Goal: Obtain resource: Download file/media

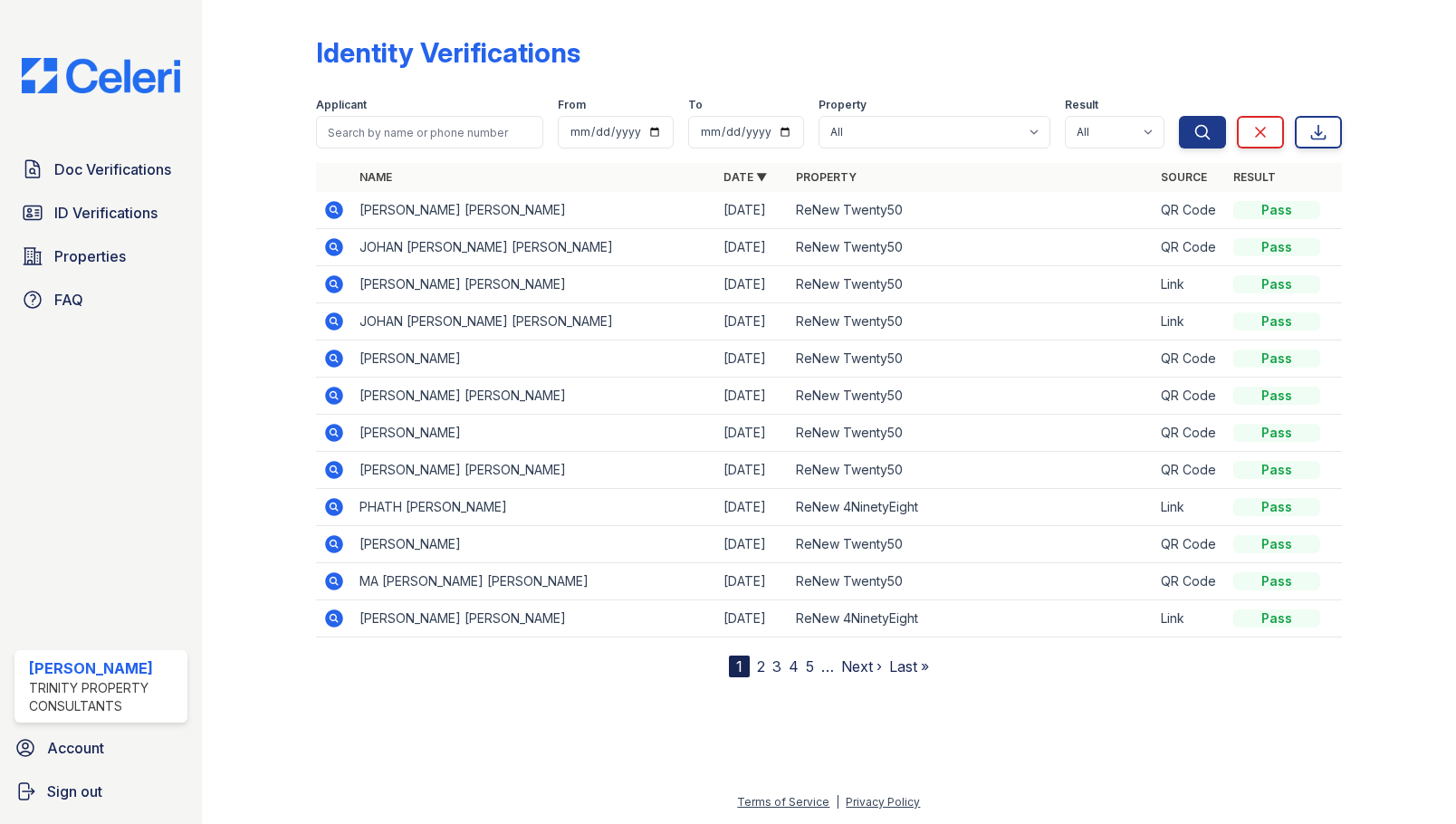
click at [336, 581] on icon at bounding box center [334, 581] width 22 height 22
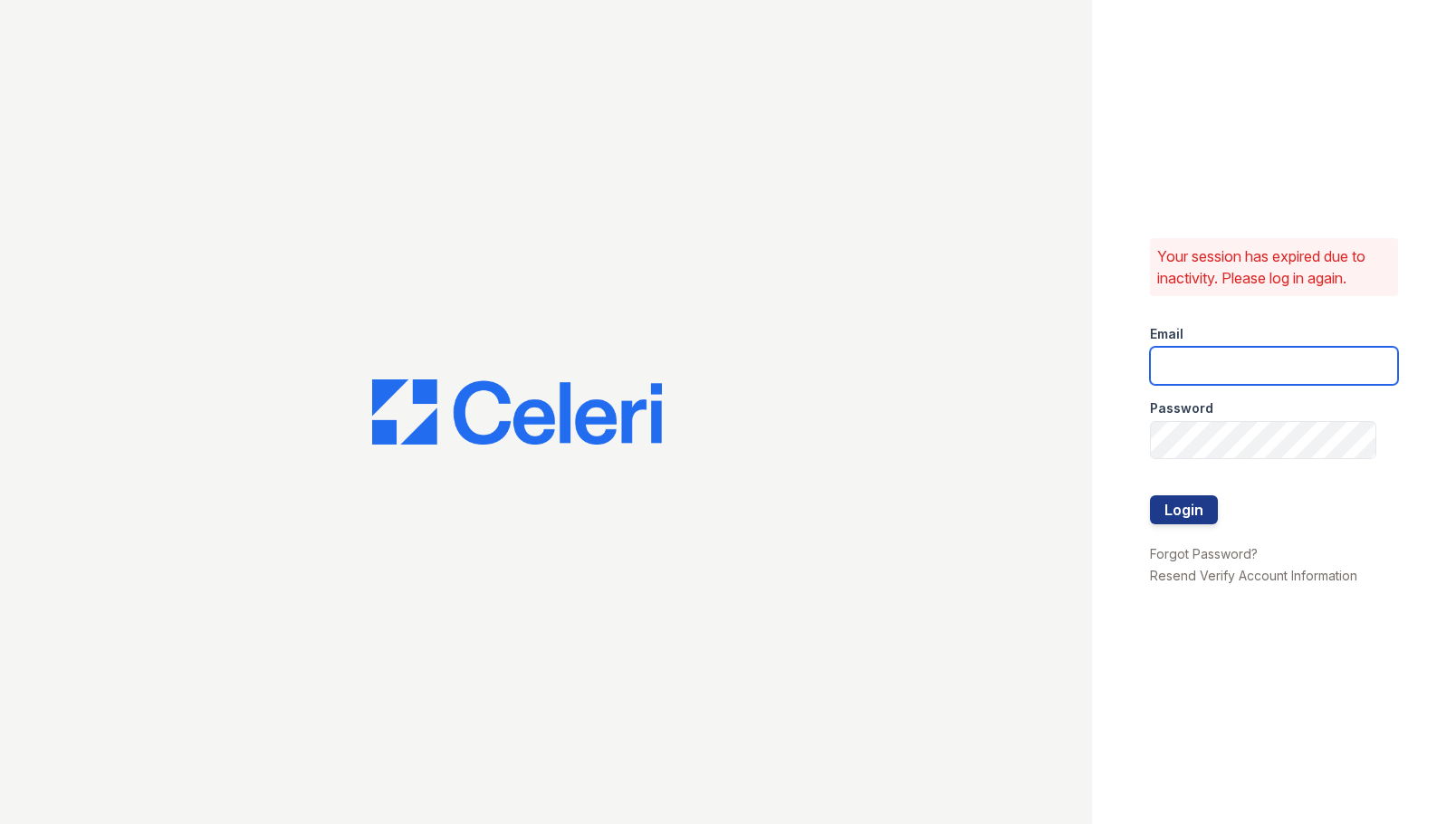
click at [1260, 372] on input "email" at bounding box center [1274, 366] width 248 height 38
type input "[EMAIL_ADDRESS][DOMAIN_NAME]"
click at [1244, 462] on div at bounding box center [1274, 477] width 248 height 36
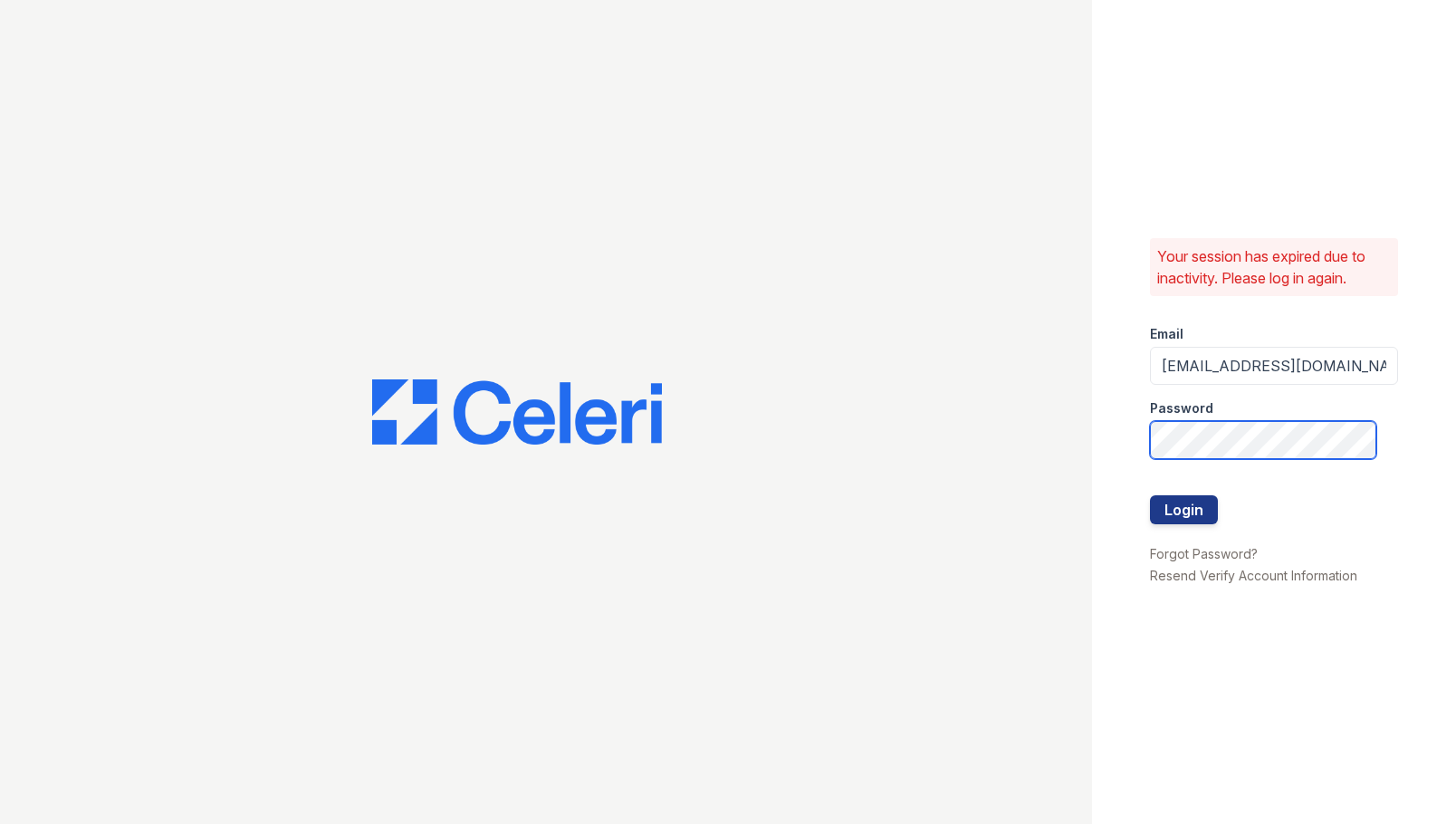
click at [1150, 496] on button "Login" at bounding box center [1183, 510] width 68 height 29
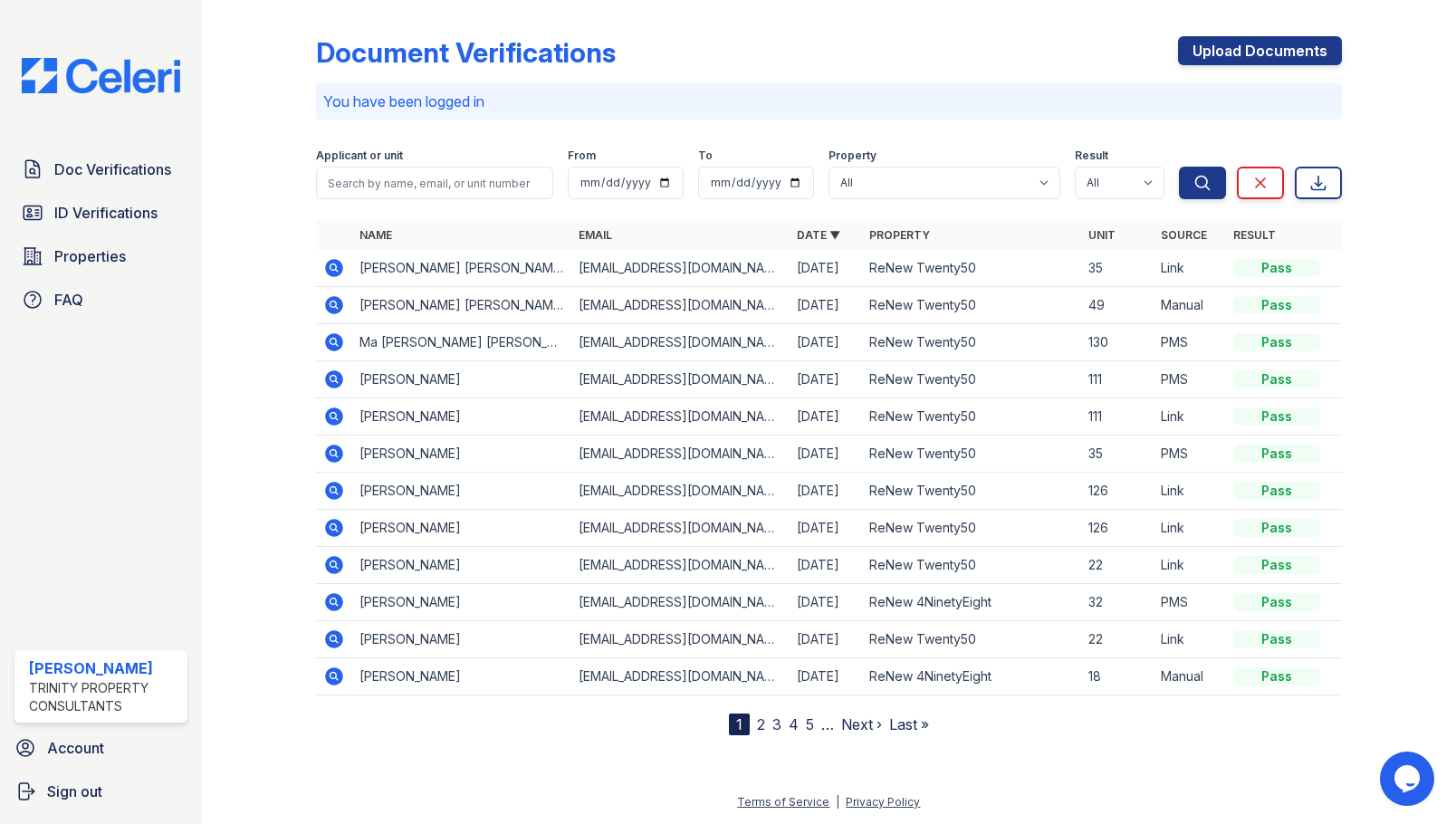
click at [337, 343] on icon at bounding box center [333, 342] width 18 height 18
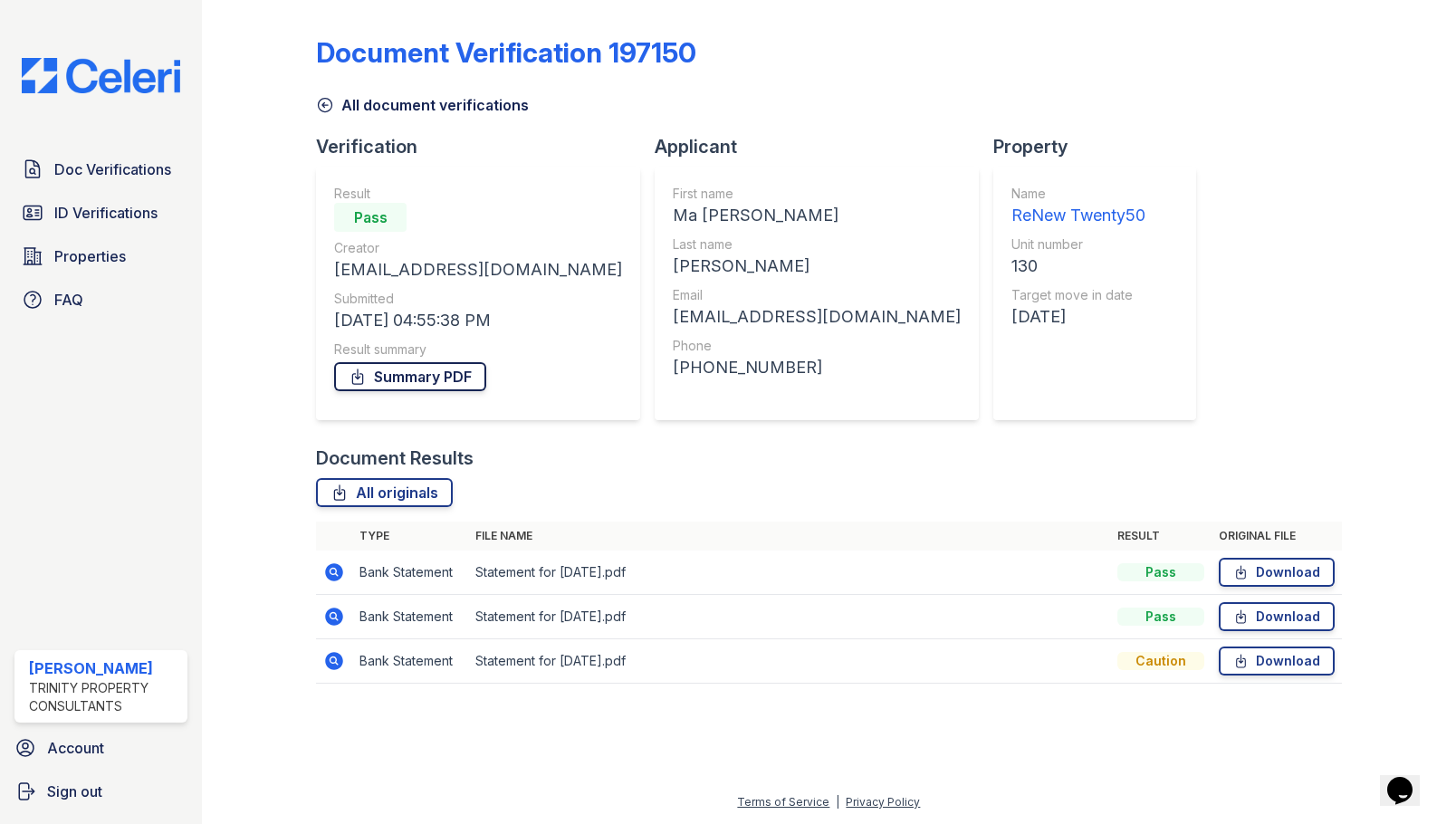
click at [440, 376] on link "Summary PDF" at bounding box center [410, 376] width 152 height 29
click at [132, 230] on link "ID Verifications" at bounding box center [101, 213] width 173 height 36
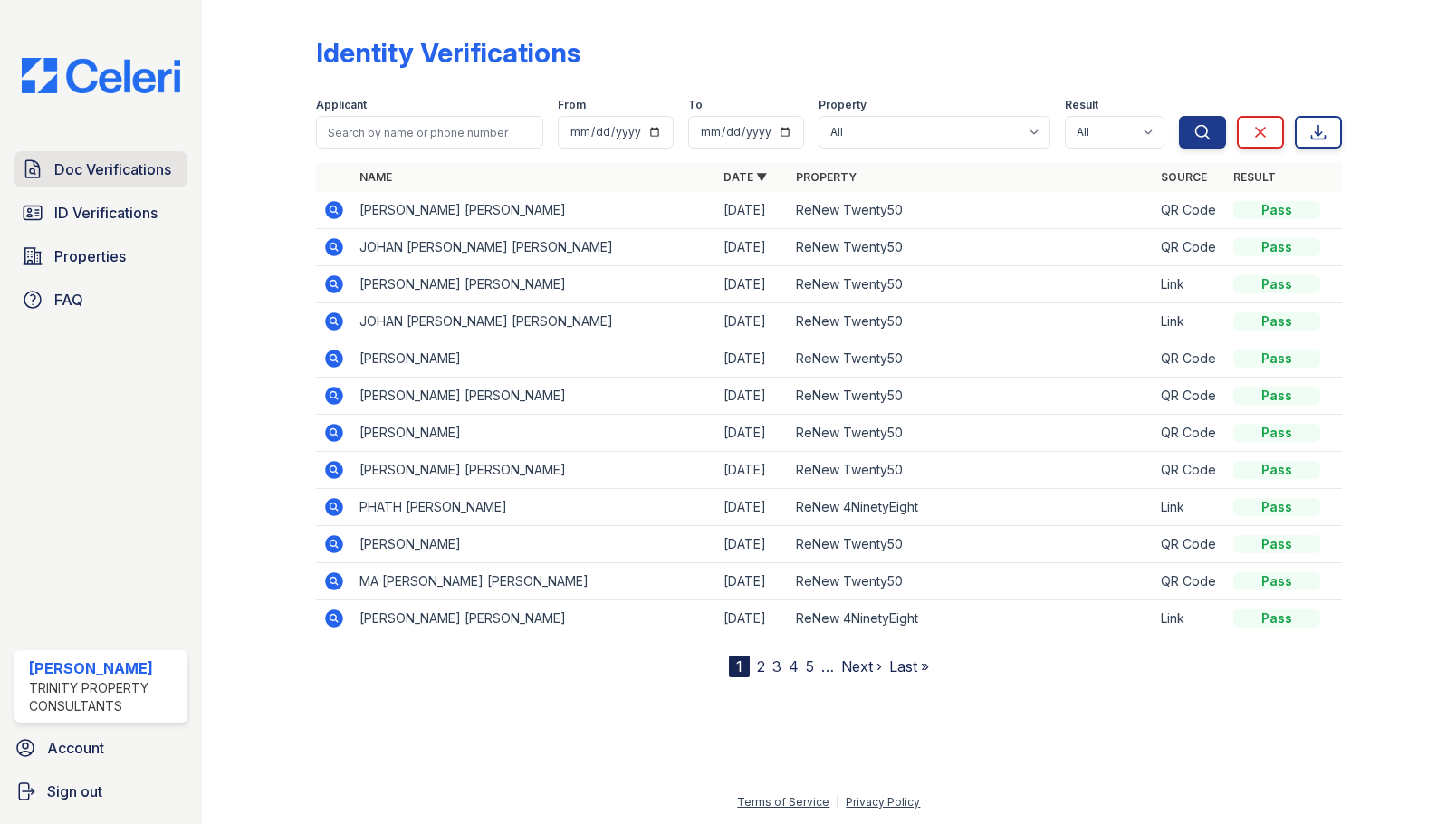
click at [115, 166] on span "Doc Verifications" at bounding box center [113, 169] width 117 height 22
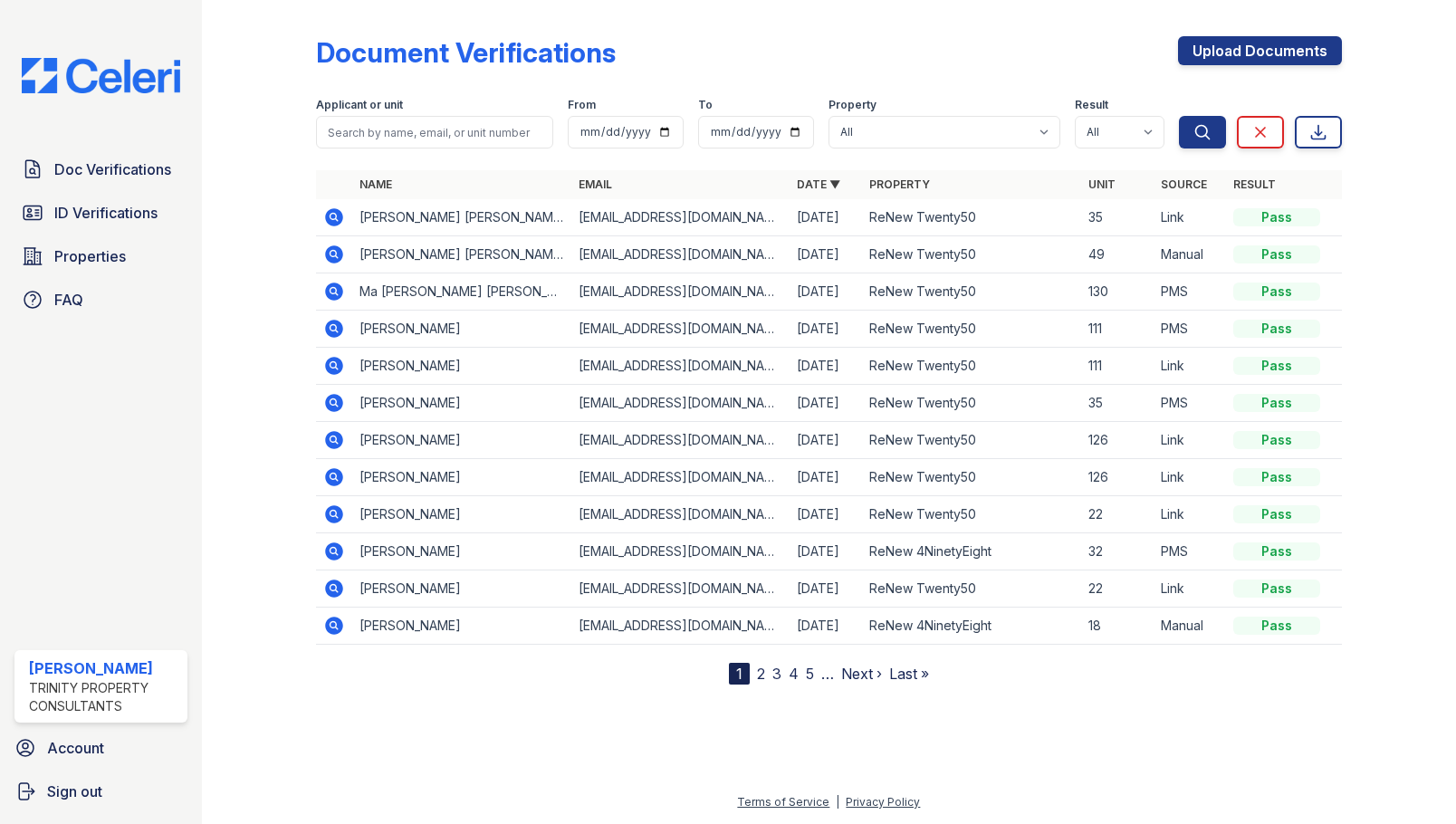
click at [336, 254] on icon at bounding box center [334, 254] width 22 height 22
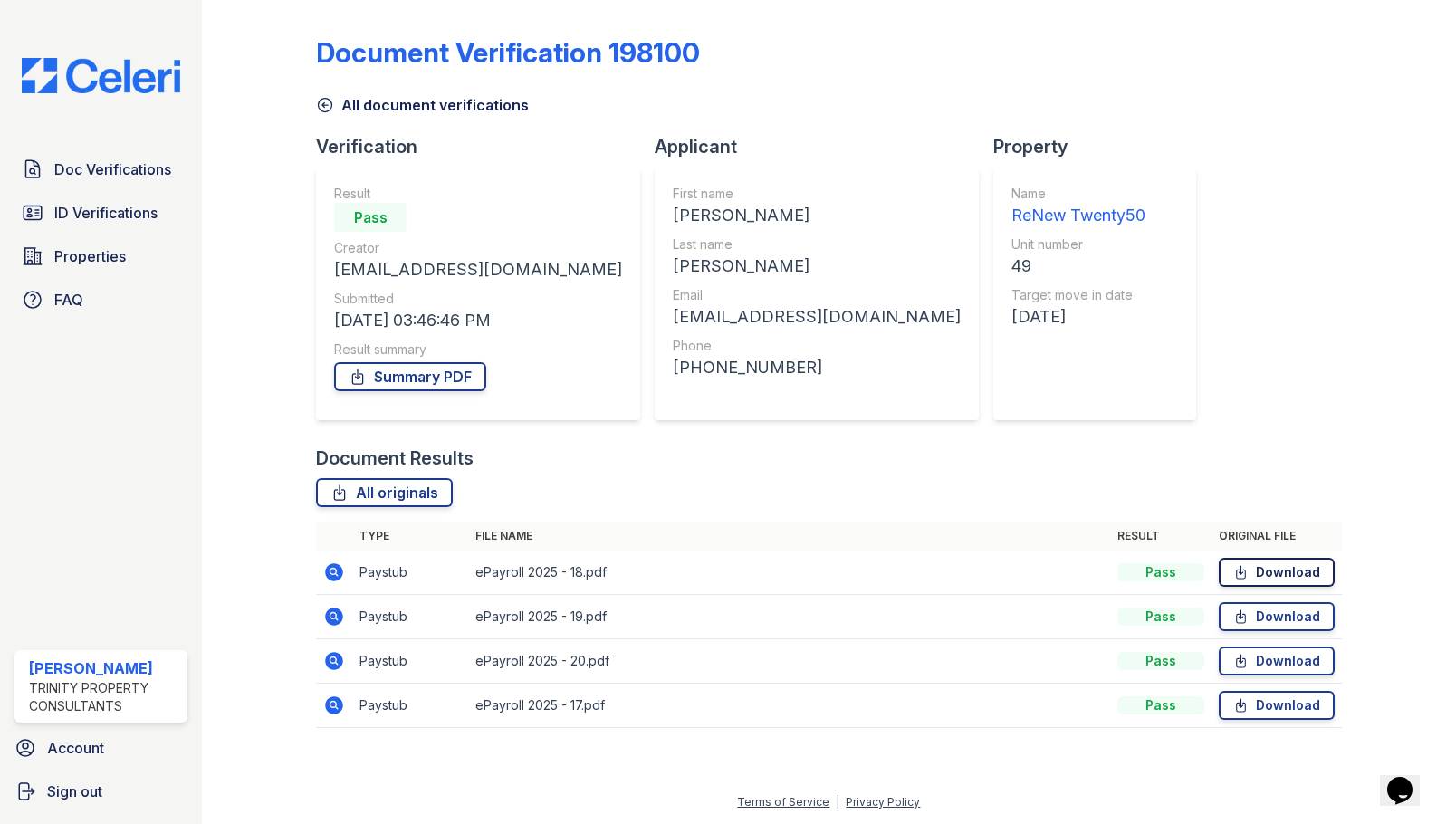
click at [1271, 574] on link "Download" at bounding box center [1276, 572] width 116 height 29
click at [1273, 617] on link "Download" at bounding box center [1276, 617] width 116 height 29
click at [1276, 660] on link "Download" at bounding box center [1276, 661] width 116 height 29
click at [1281, 705] on link "Download" at bounding box center [1276, 705] width 116 height 29
click at [1089, 361] on div "Document Verification 198100 All document verifications Verification Result Pas…" at bounding box center [829, 376] width 1026 height 739
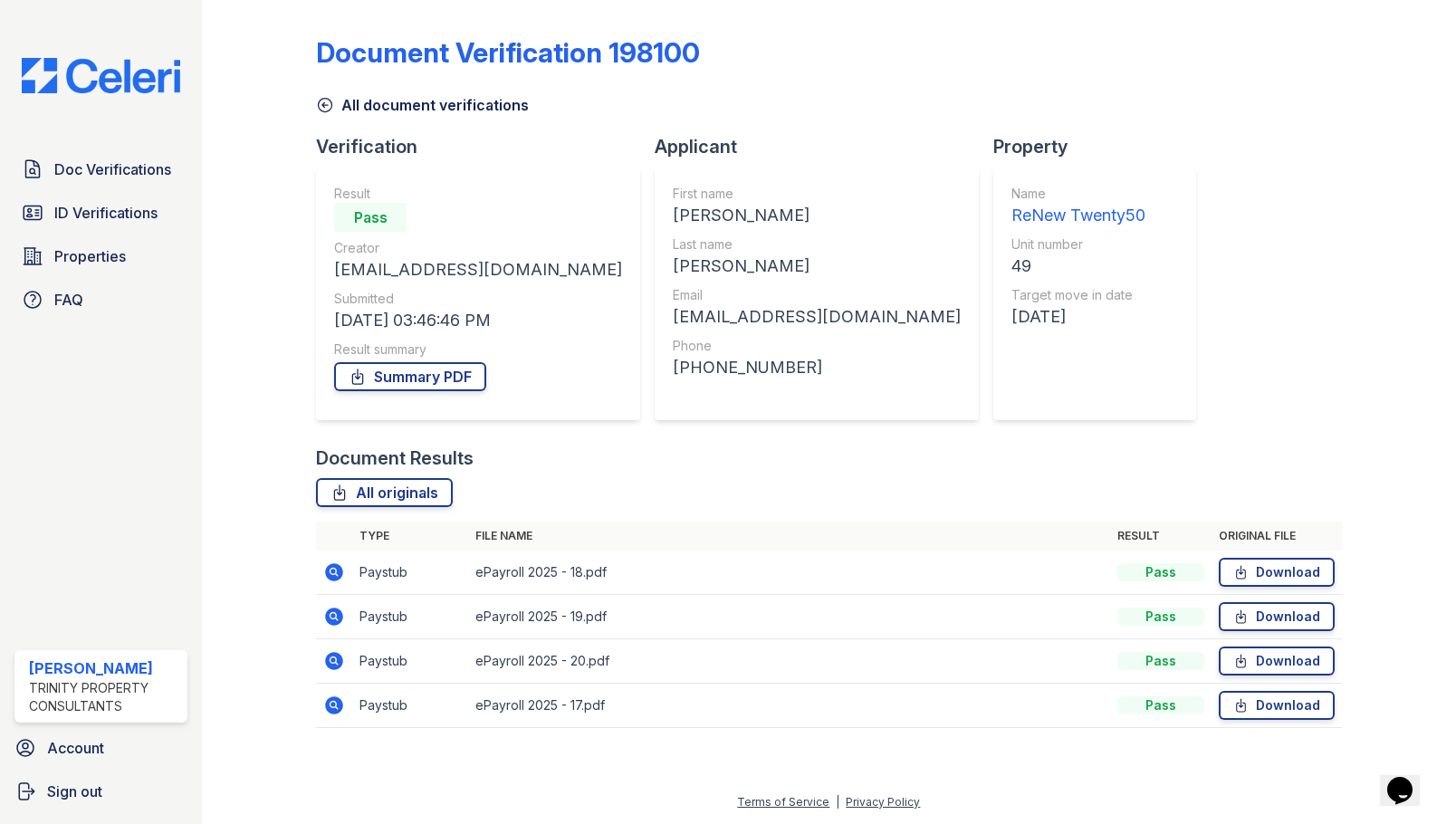
click at [1331, 318] on div "Document Verification 198100 All document verifications Verification Result Pas…" at bounding box center [829, 376] width 1026 height 739
click at [426, 376] on link "Summary PDF" at bounding box center [410, 376] width 152 height 29
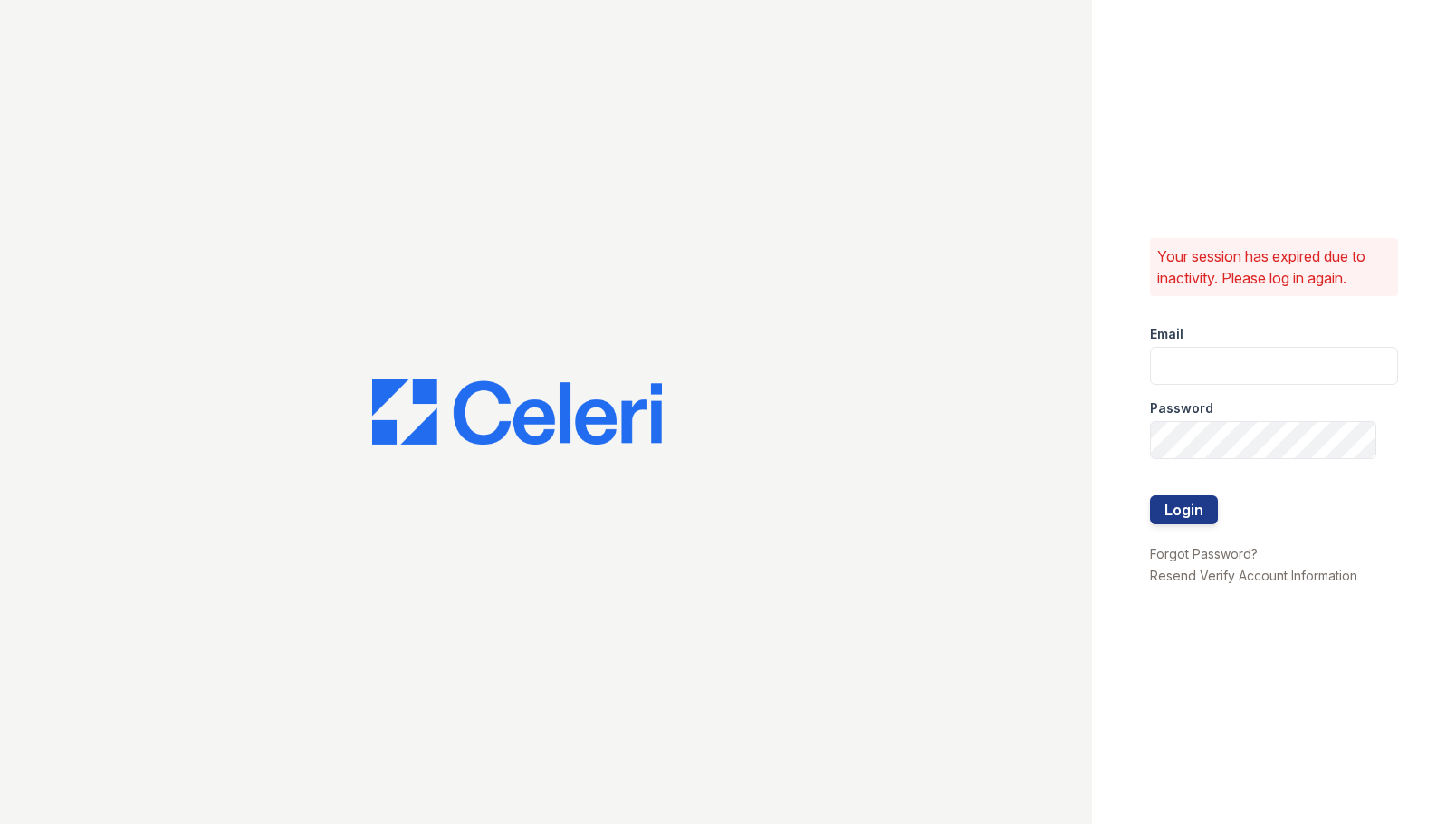
click at [1181, 345] on div "Email" at bounding box center [1274, 328] width 248 height 36
click at [1192, 366] on input "email" at bounding box center [1274, 366] width 248 height 38
type input "mjuarez@trinity-pm.com"
click at [1150, 496] on button "Login" at bounding box center [1183, 510] width 68 height 29
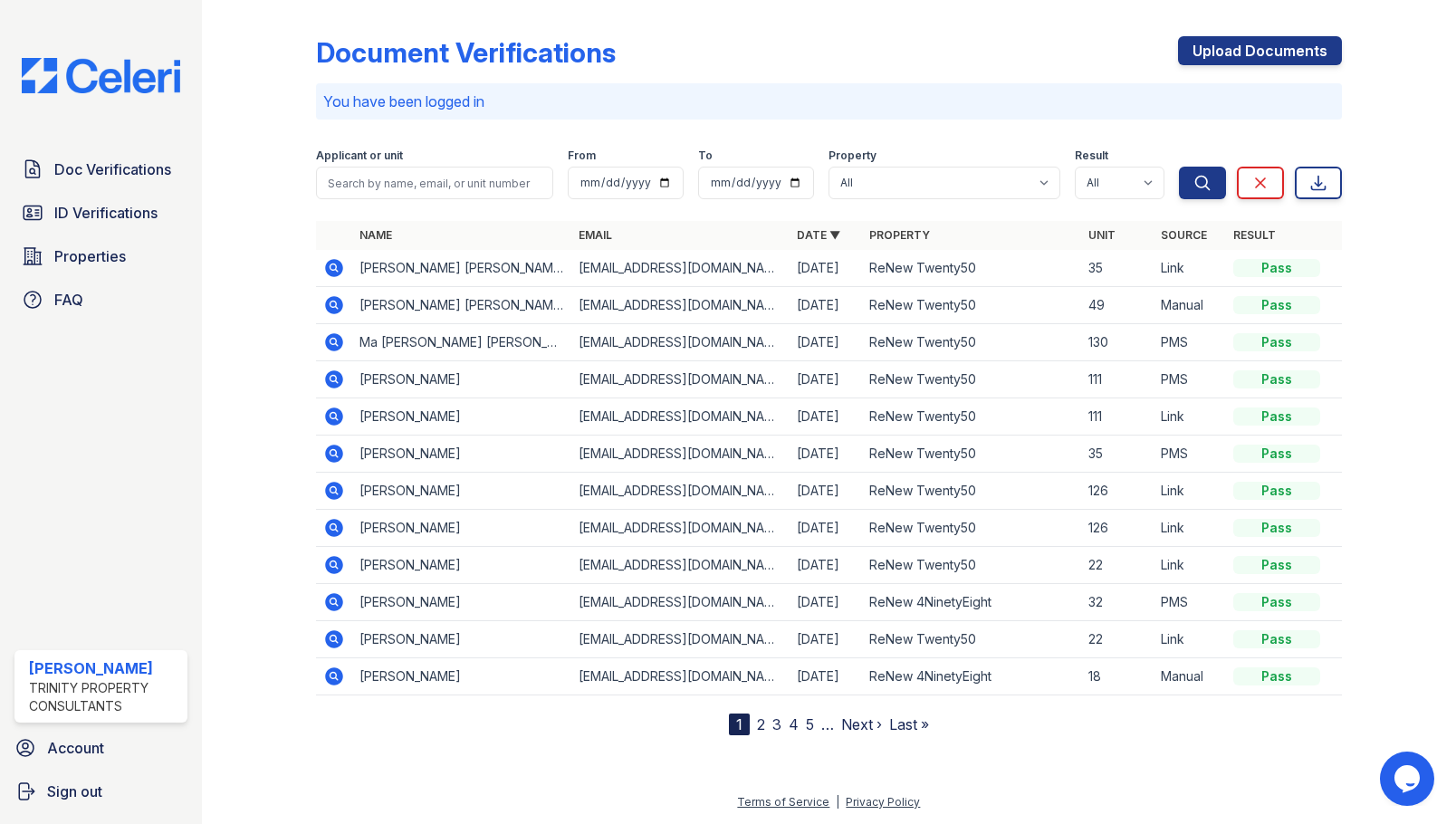
click at [333, 303] on icon at bounding box center [332, 303] width 5 height 5
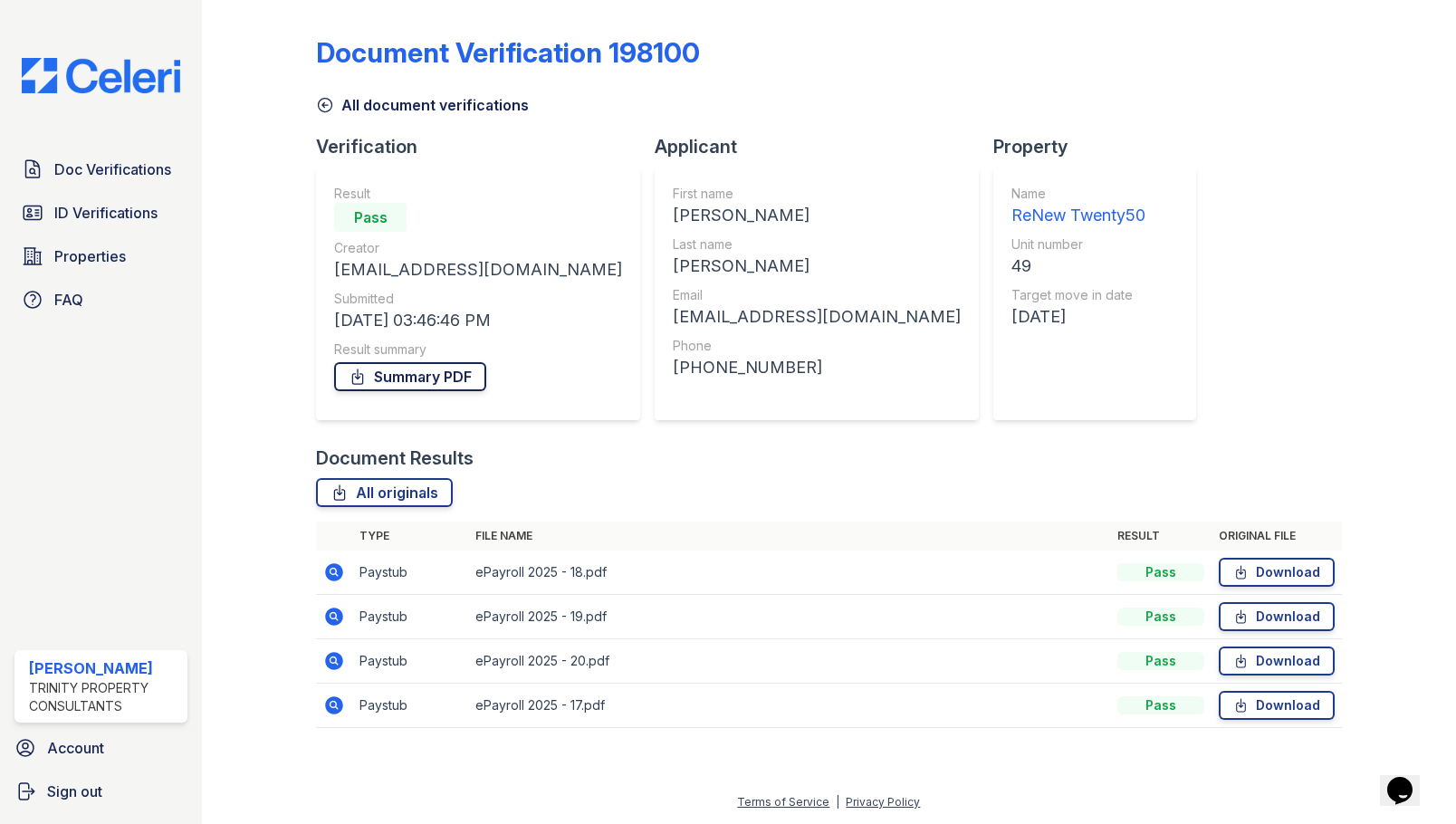
click at [467, 373] on link "Summary PDF" at bounding box center [410, 376] width 152 height 29
click at [98, 254] on span "Properties" at bounding box center [90, 256] width 71 height 22
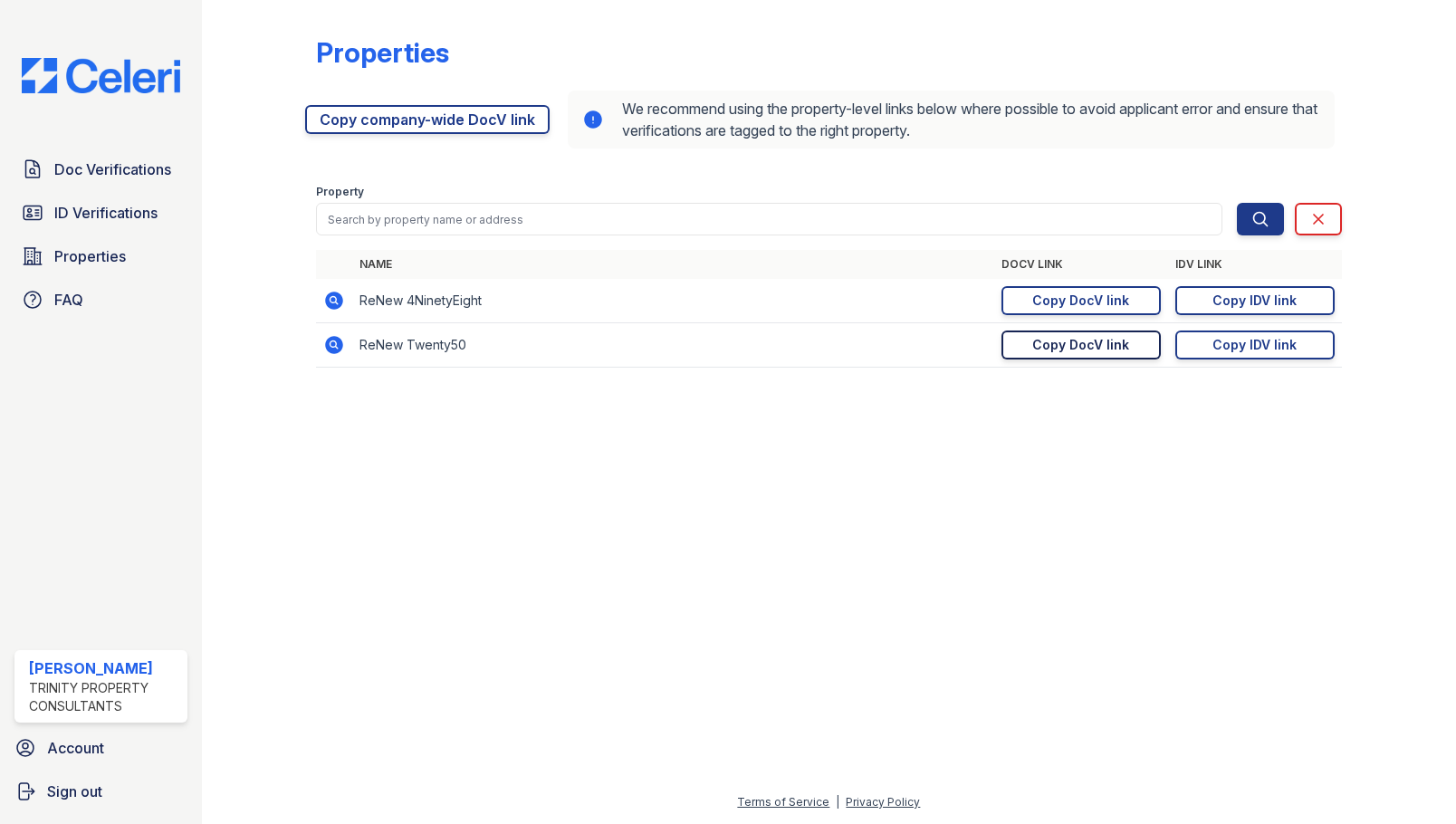
click at [1083, 345] on div "Copy DocV link" at bounding box center [1080, 345] width 97 height 18
click at [113, 167] on span "Doc Verifications" at bounding box center [113, 169] width 117 height 22
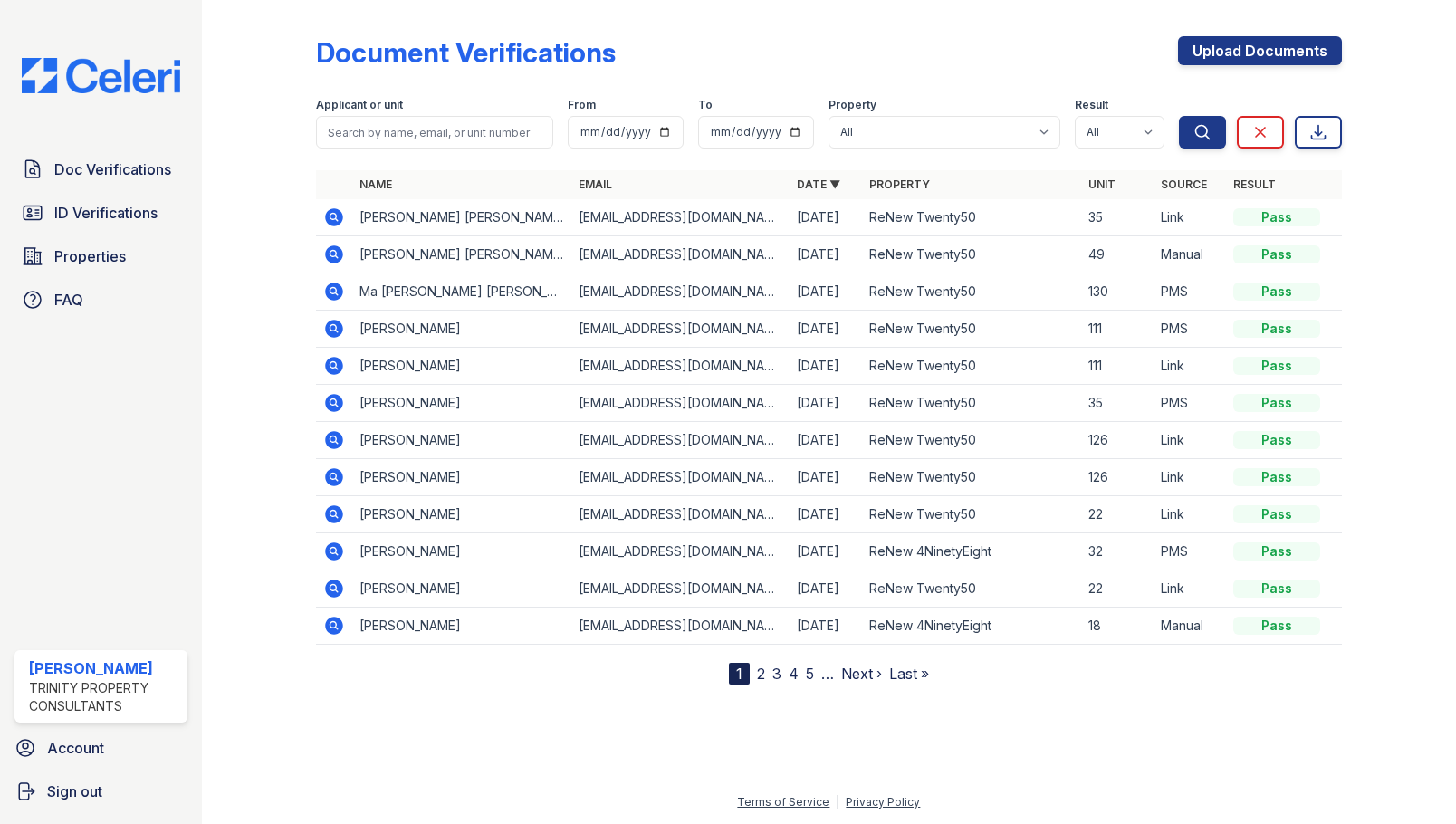
click at [328, 254] on icon at bounding box center [333, 254] width 18 height 18
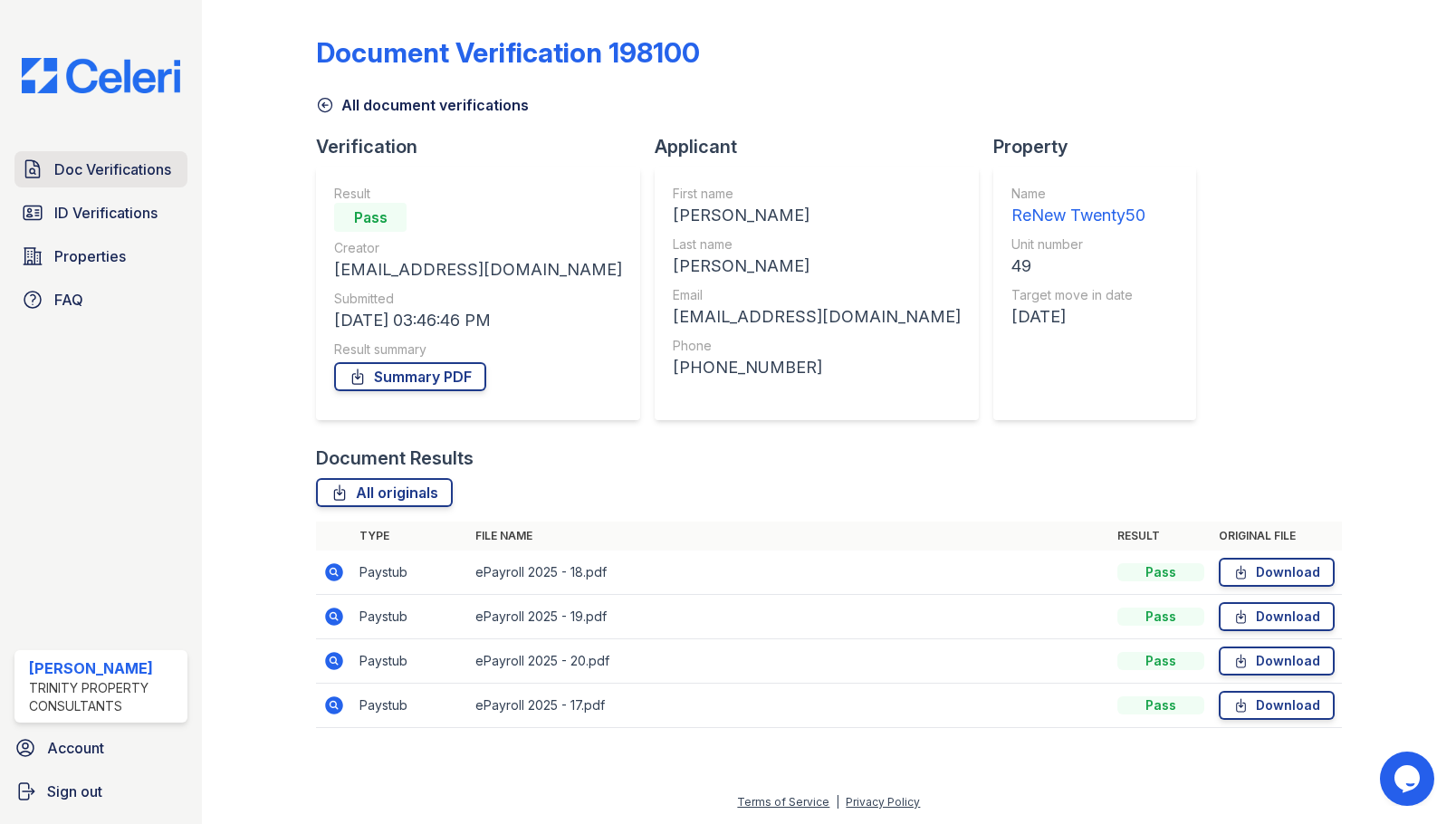
click at [89, 168] on span "Doc Verifications" at bounding box center [113, 169] width 117 height 22
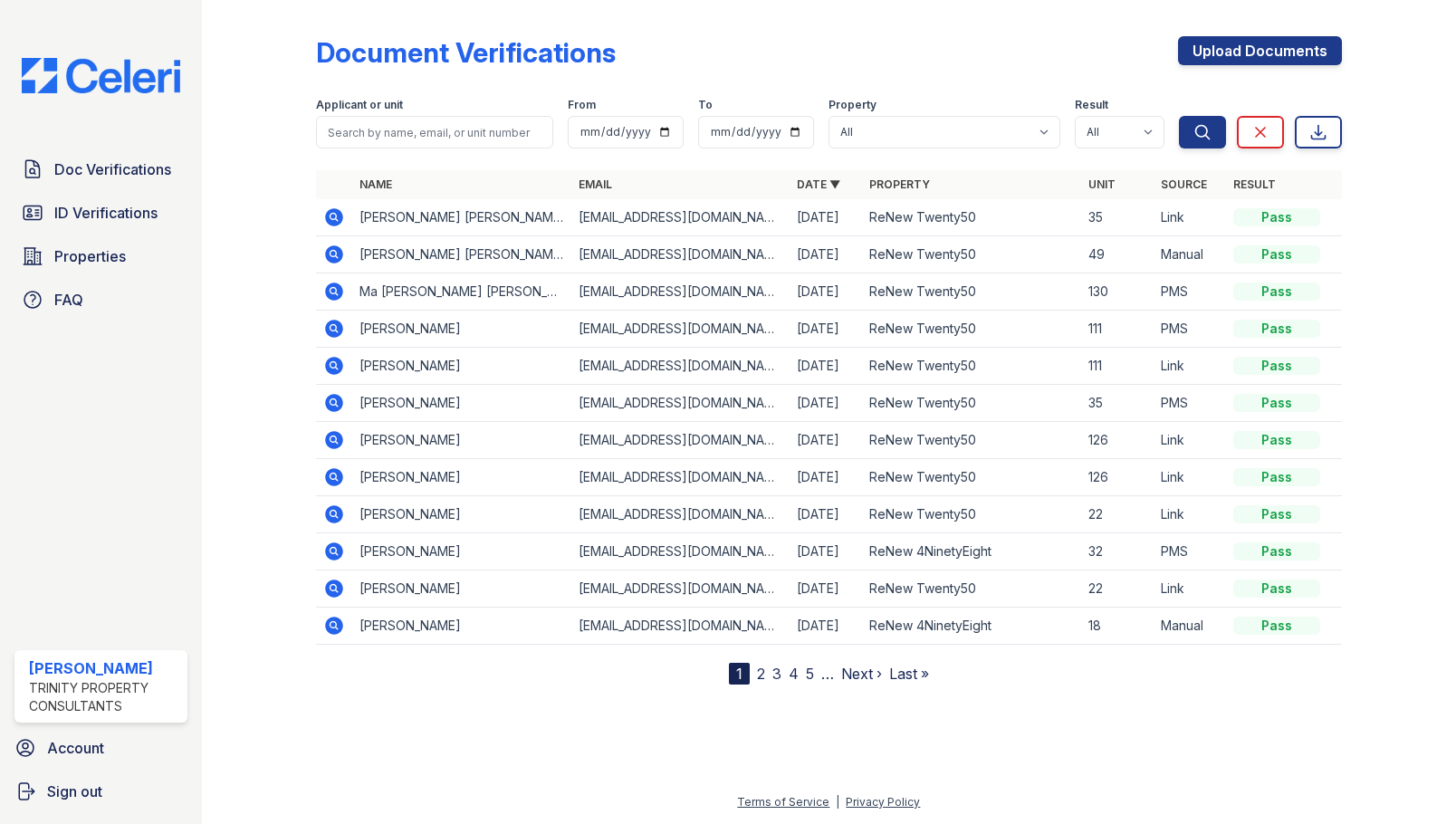
click at [332, 290] on icon at bounding box center [332, 290] width 5 height 5
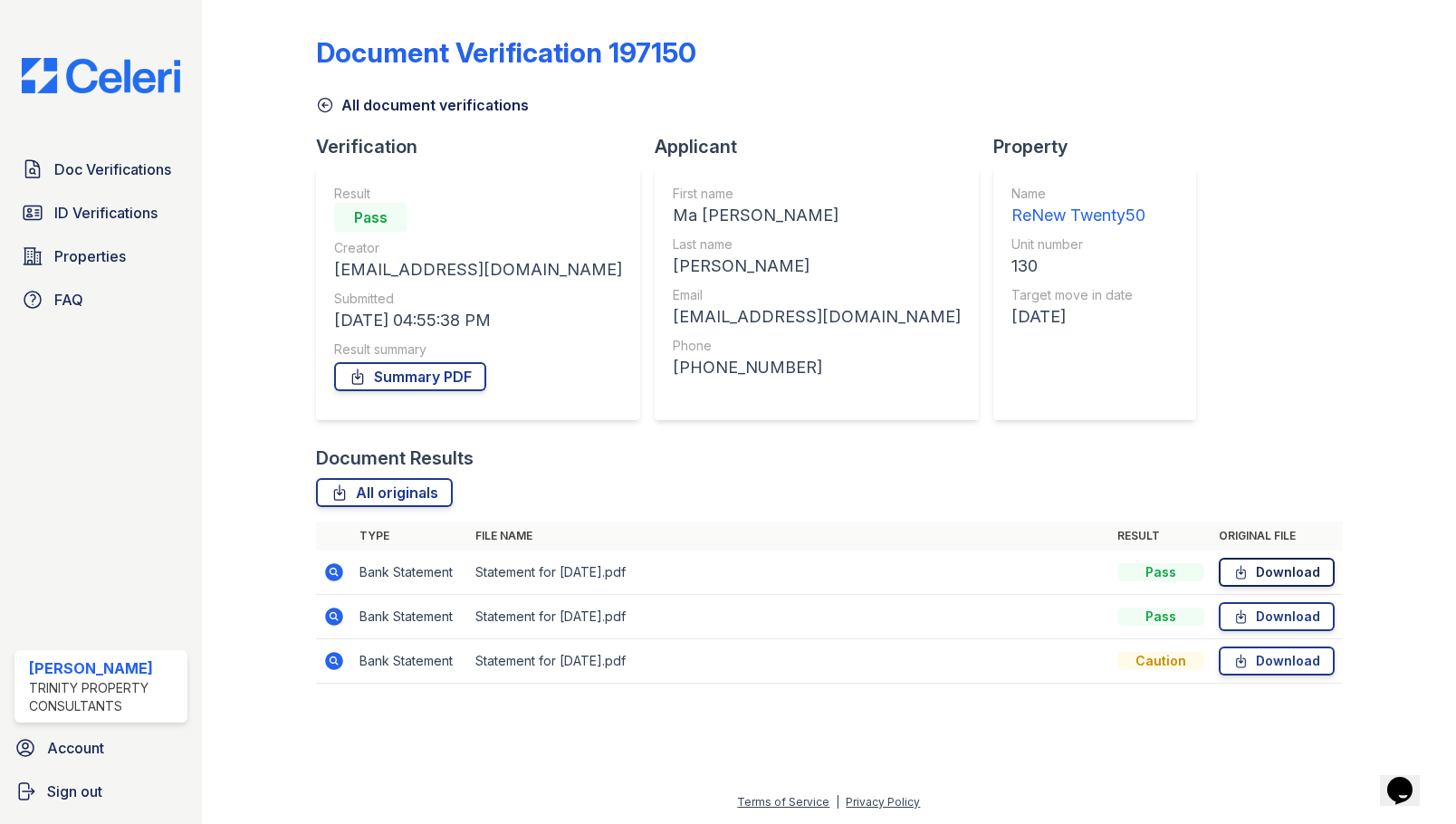
click at [1290, 570] on link "Download" at bounding box center [1276, 572] width 116 height 29
